Goal: Transaction & Acquisition: Purchase product/service

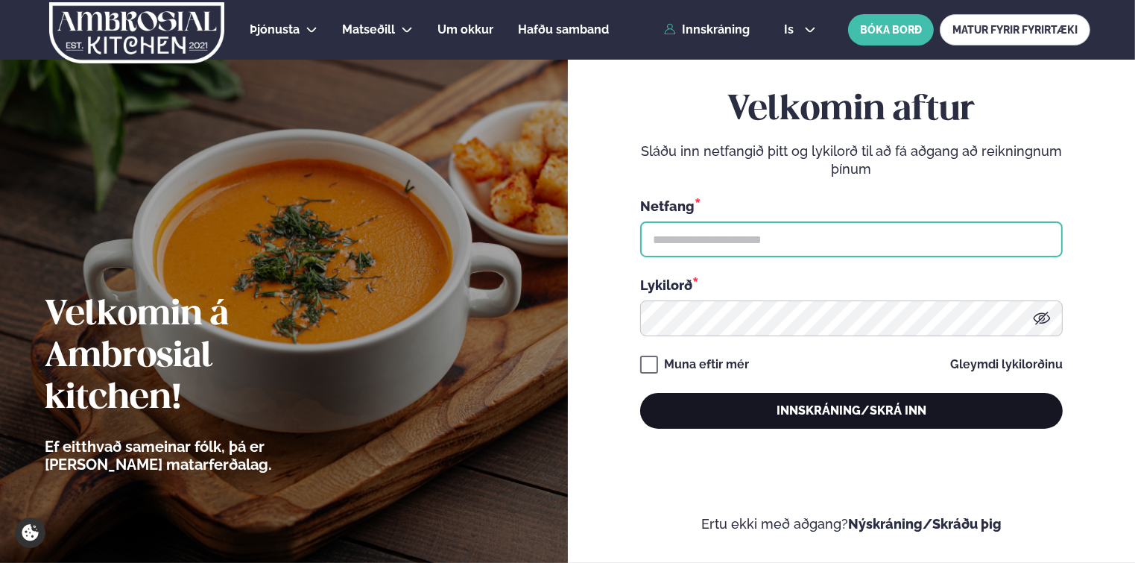
type input "**********"
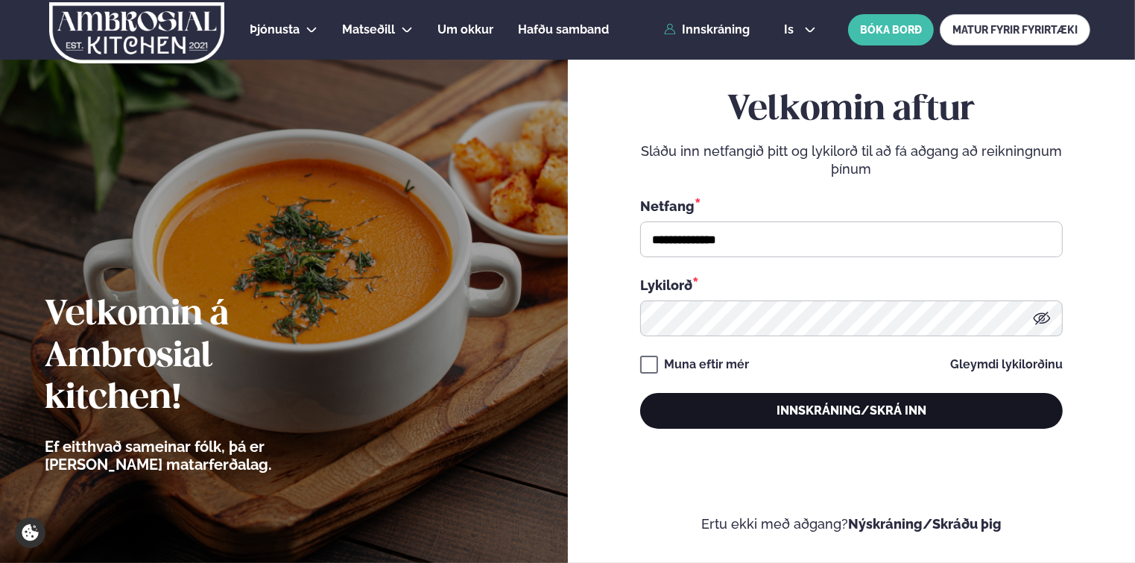
click at [770, 409] on button "Innskráning/Skrá inn" at bounding box center [851, 411] width 423 height 36
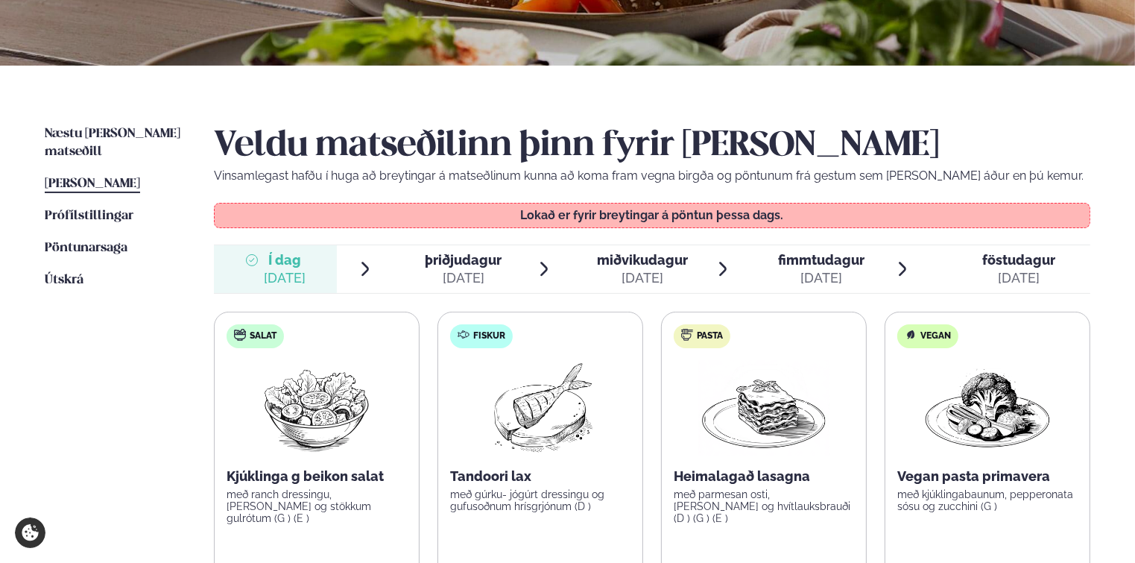
scroll to position [298, 0]
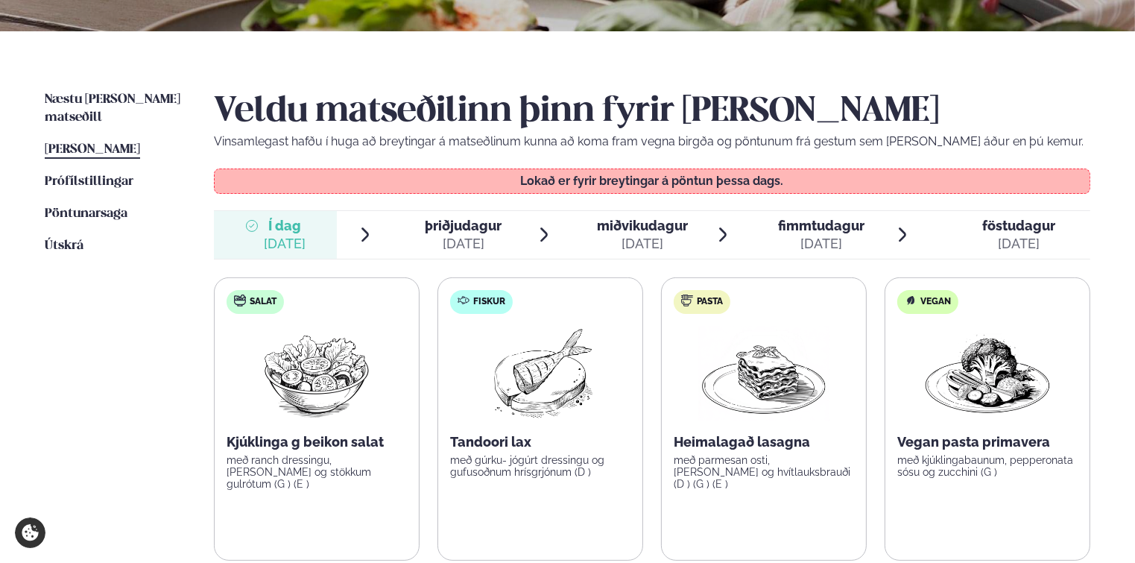
click at [449, 225] on span "þriðjudagur" at bounding box center [464, 226] width 77 height 16
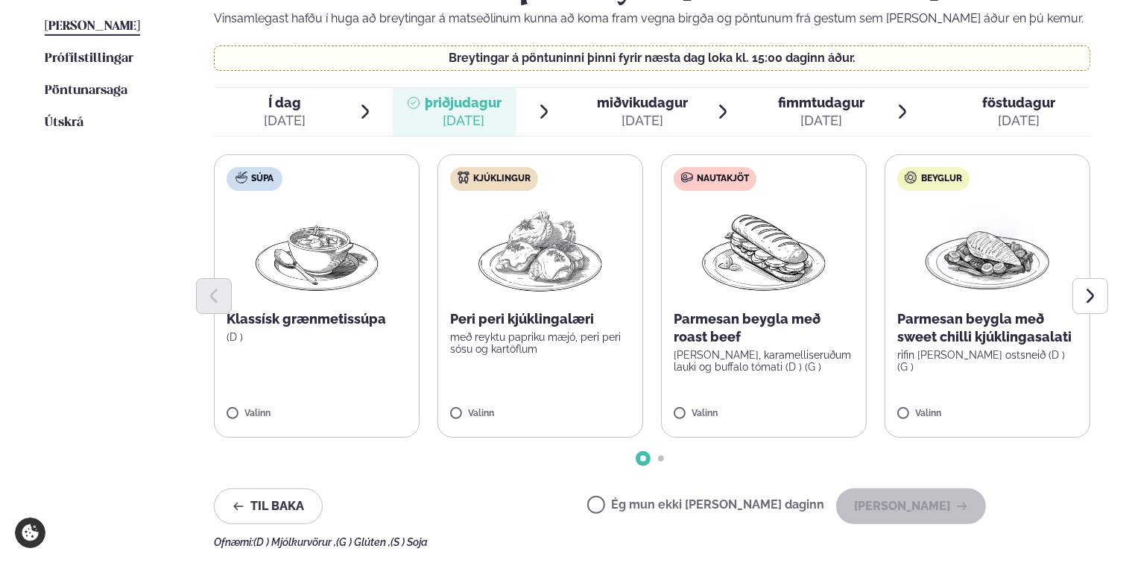
scroll to position [447, 0]
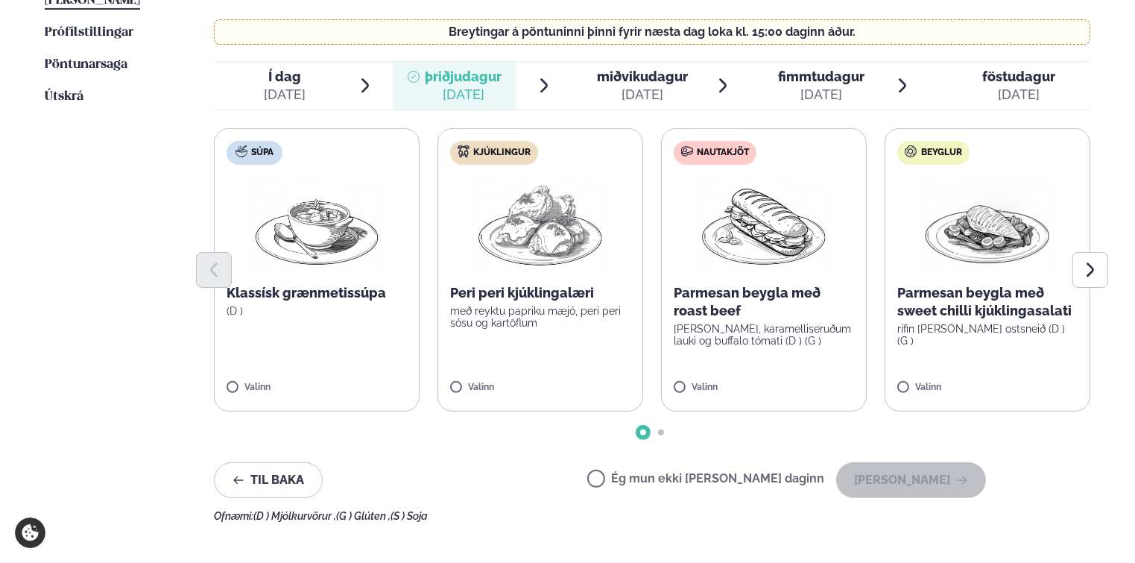
click at [773, 268] on div at bounding box center [652, 270] width 877 height 36
click at [675, 376] on label "Nautakjöt Parmesan beygla með roast beef basil pestó, karamelliseruðum lauki og…" at bounding box center [764, 269] width 206 height 283
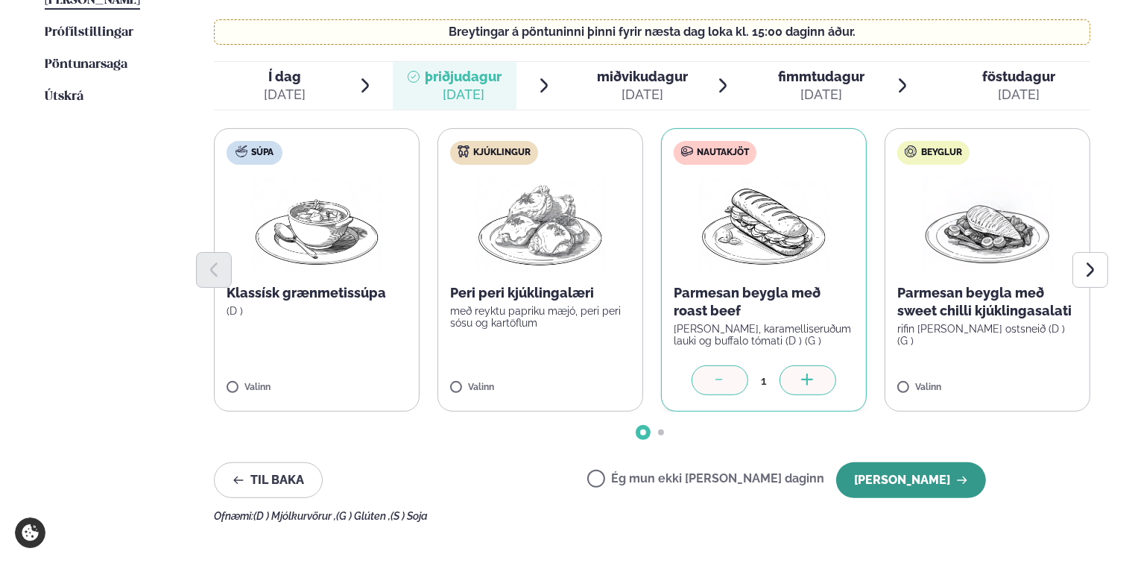
click at [884, 477] on button "[PERSON_NAME]" at bounding box center [911, 480] width 150 height 36
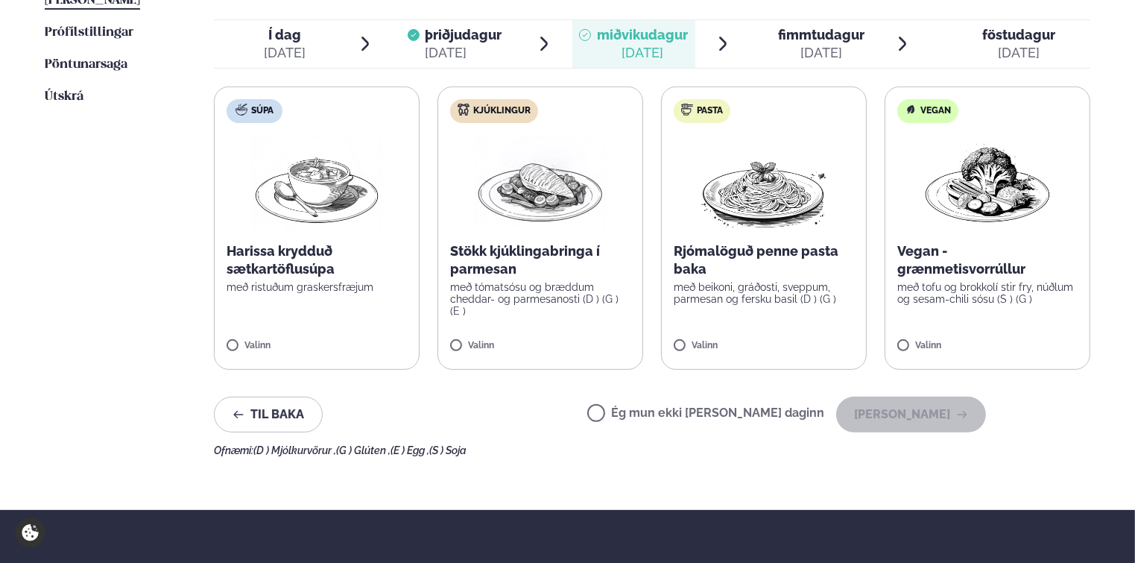
click at [517, 256] on p "Stökk kjúklingabringa í parmesan" at bounding box center [540, 260] width 180 height 36
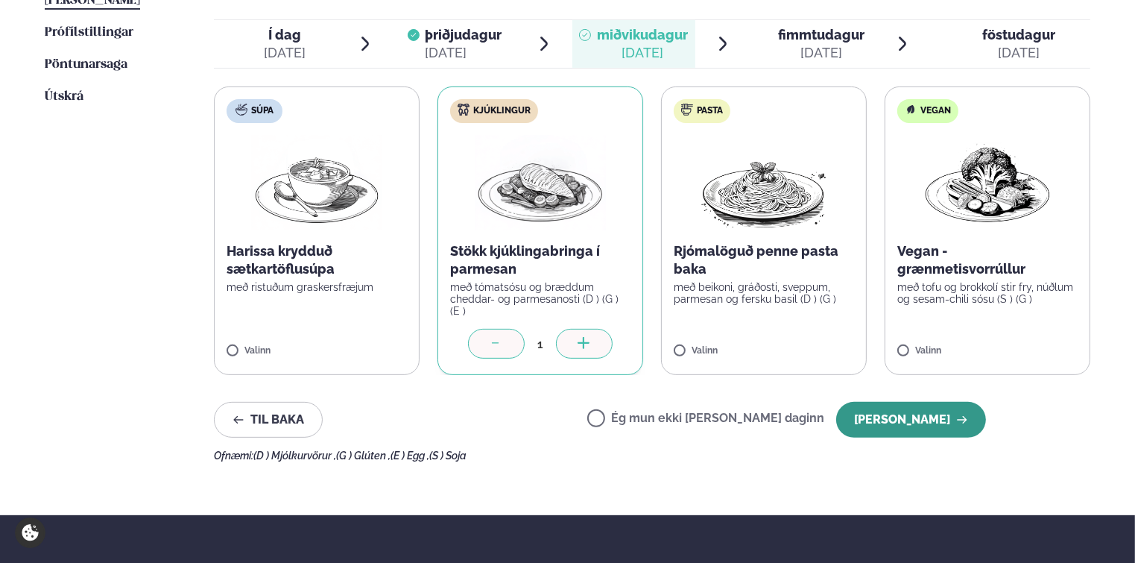
click at [913, 419] on button "[PERSON_NAME]" at bounding box center [911, 420] width 150 height 36
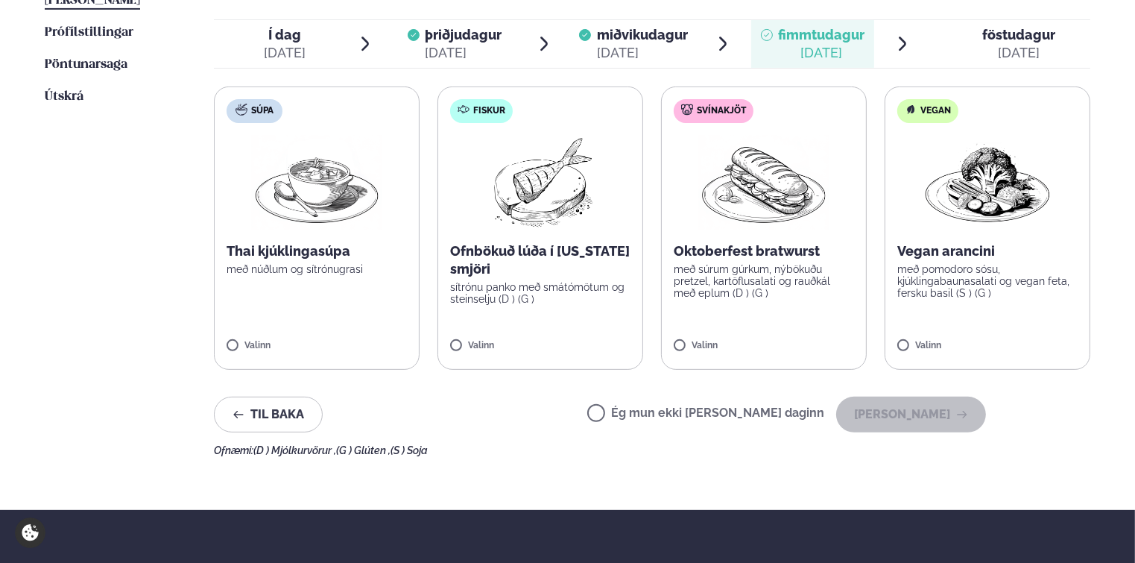
click at [741, 255] on p "Oktoberfest bratwurst" at bounding box center [764, 251] width 180 height 18
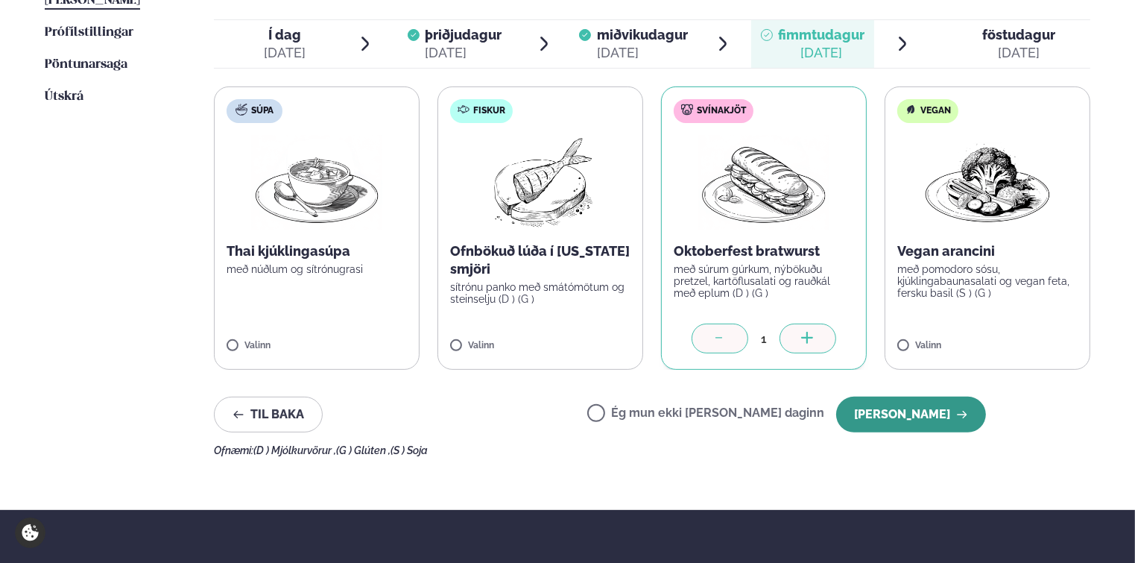
click at [886, 409] on button "[PERSON_NAME]" at bounding box center [911, 415] width 150 height 36
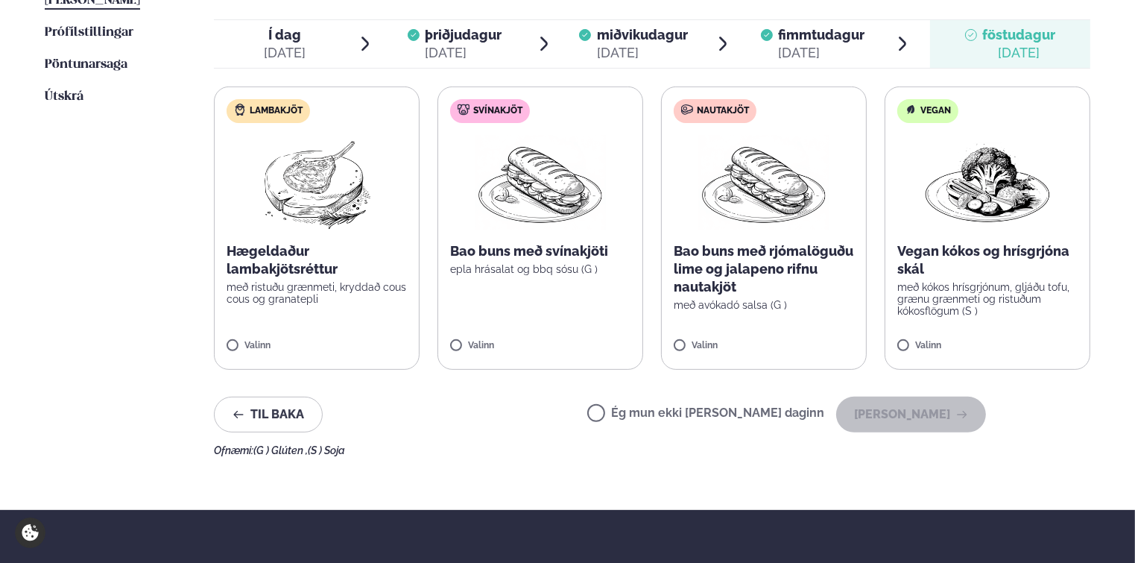
click at [723, 257] on p "Bao buns með rjómalöguðu lime og jalapeno rifnu nautakjöt" at bounding box center [764, 269] width 180 height 54
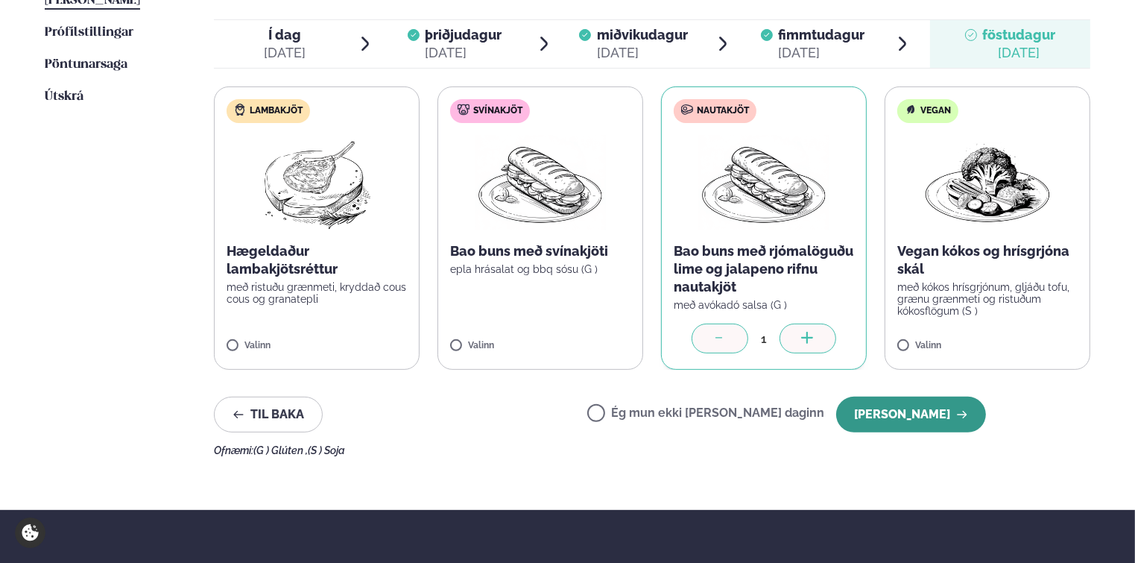
click at [913, 420] on button "[PERSON_NAME]" at bounding box center [911, 415] width 150 height 36
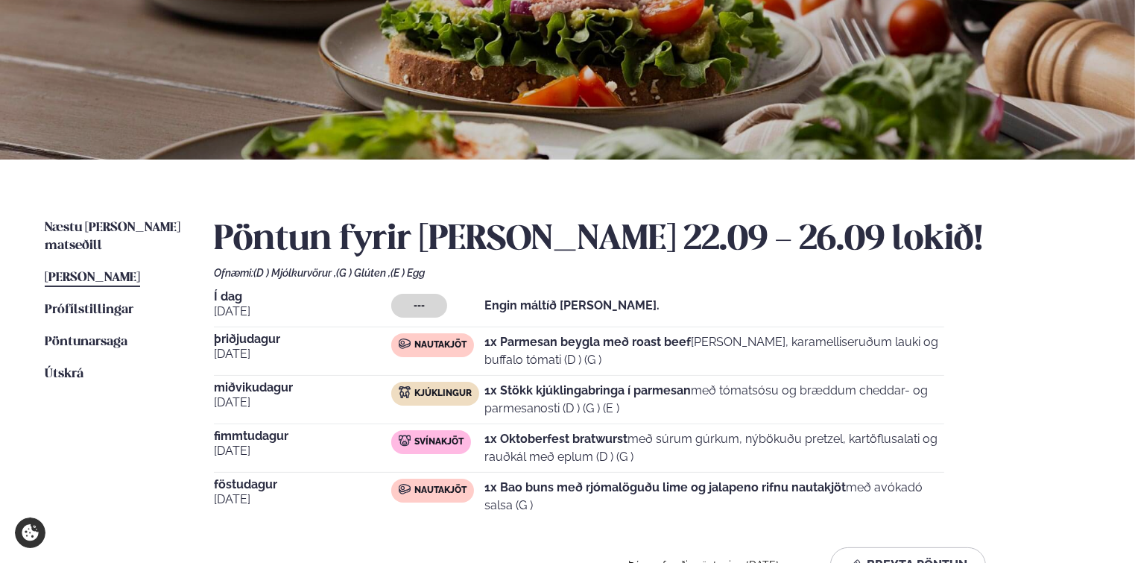
scroll to position [149, 0]
